Goal: Transaction & Acquisition: Purchase product/service

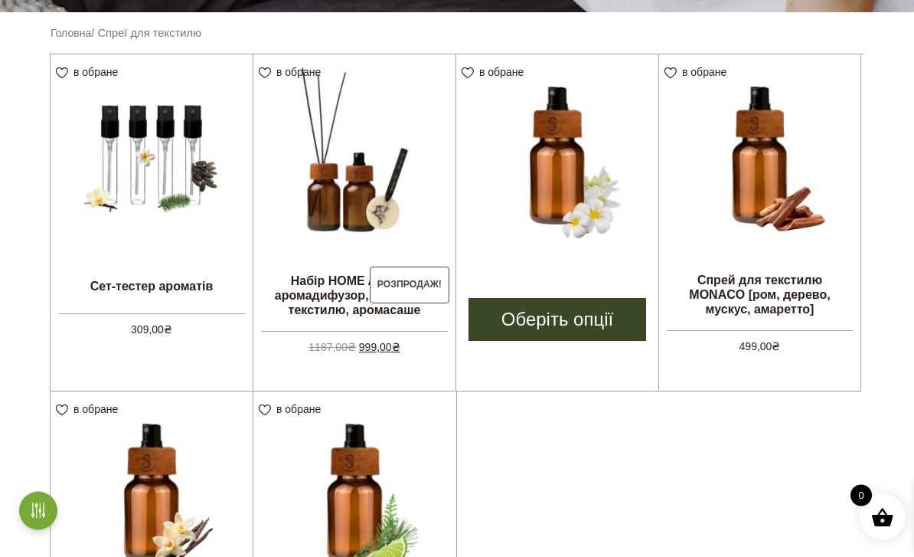
scroll to position [417, 0]
click at [541, 169] on img at bounding box center [557, 155] width 202 height 202
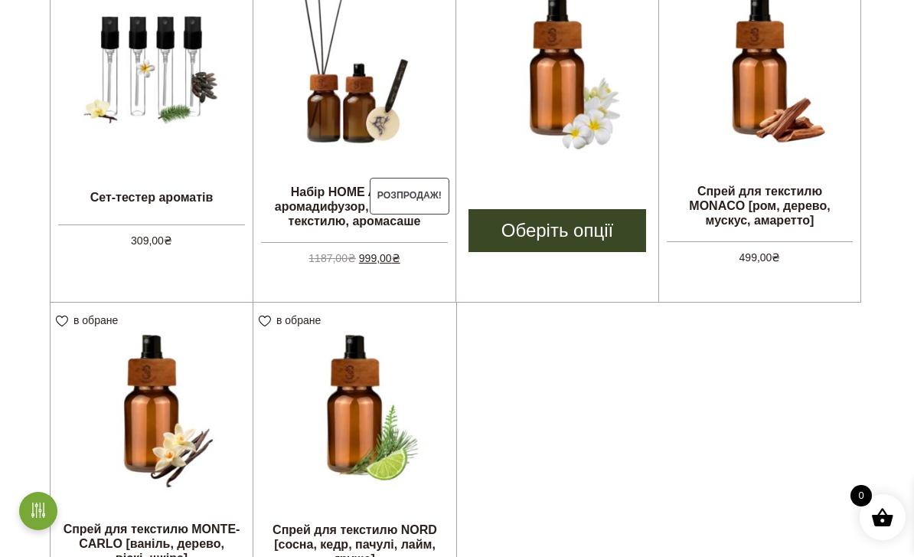
scroll to position [435, 0]
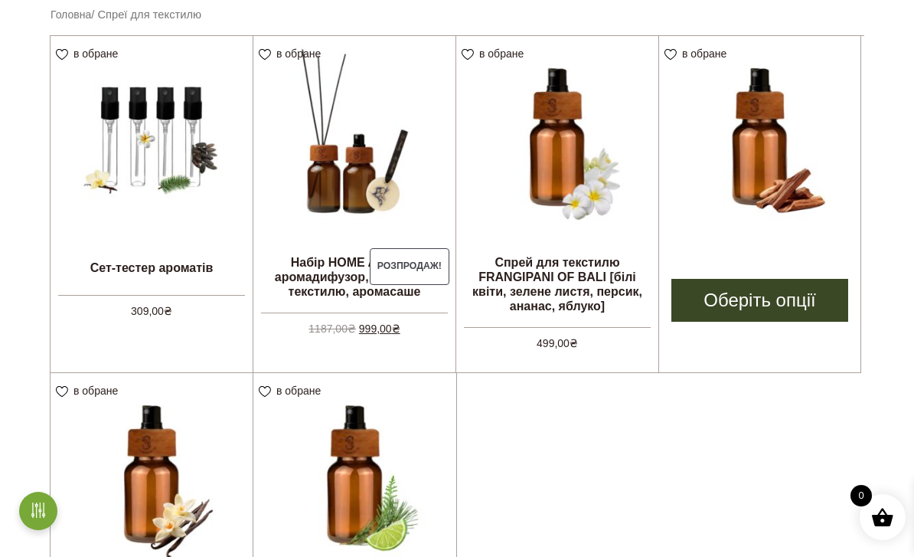
click at [809, 197] on img at bounding box center [759, 136] width 201 height 201
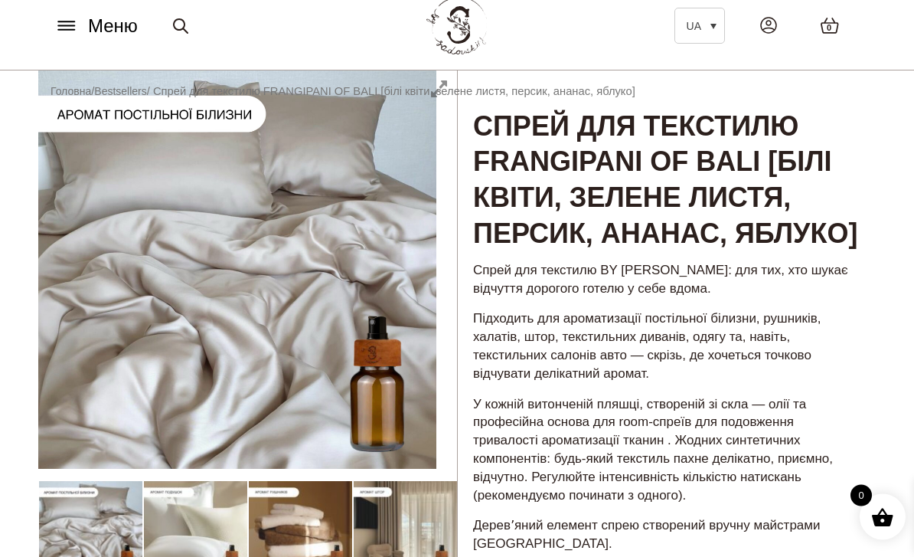
scroll to position [64, 0]
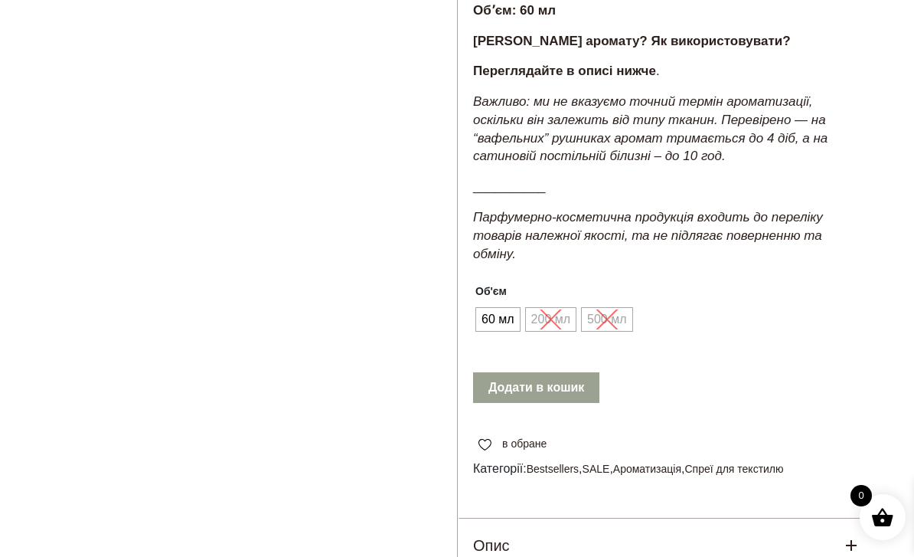
scroll to position [917, 0]
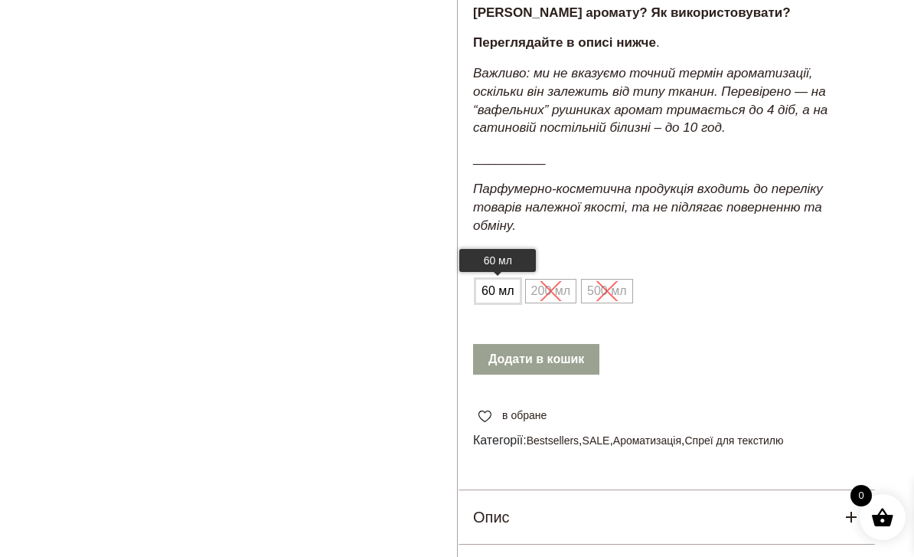
click at [498, 284] on span "60 мл" at bounding box center [498, 291] width 41 height 25
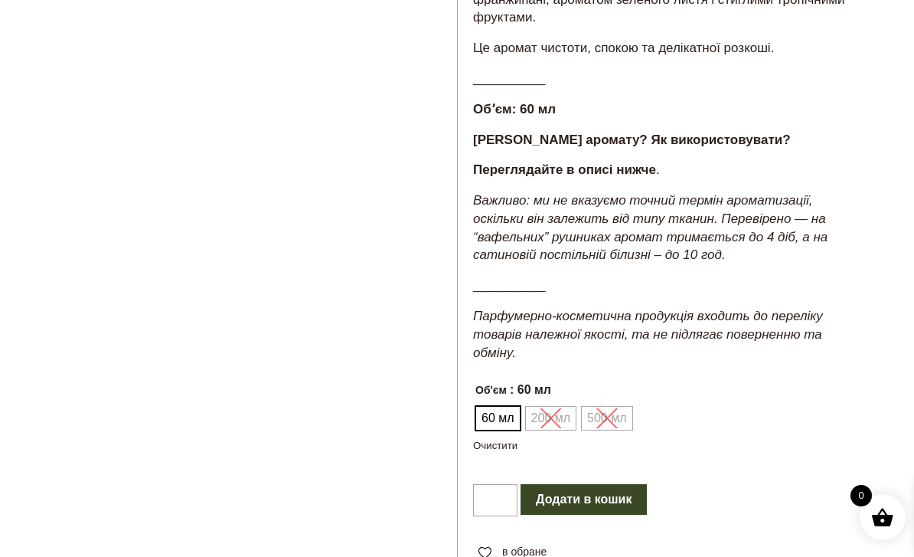
scroll to position [783, 0]
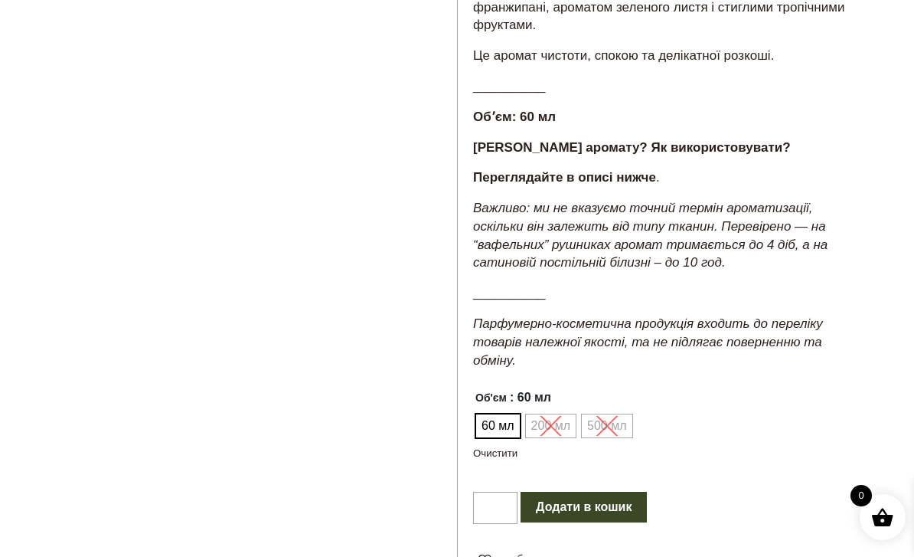
click at [560, 430] on ul "60 мл 200 мл 500 мл" at bounding box center [559, 425] width 173 height 29
click at [598, 430] on ul "60 мл 200 мл 500 мл" at bounding box center [559, 425] width 173 height 29
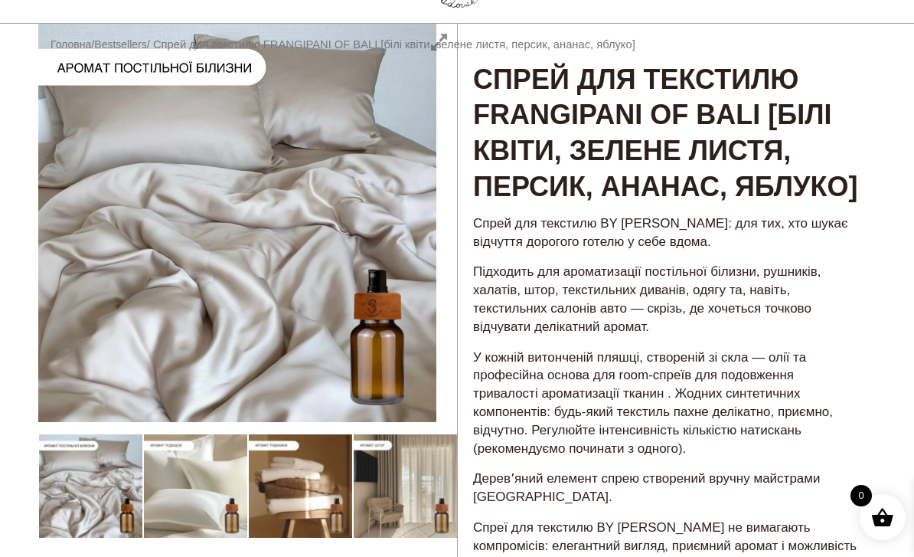
scroll to position [0, 0]
